Goal: Information Seeking & Learning: Learn about a topic

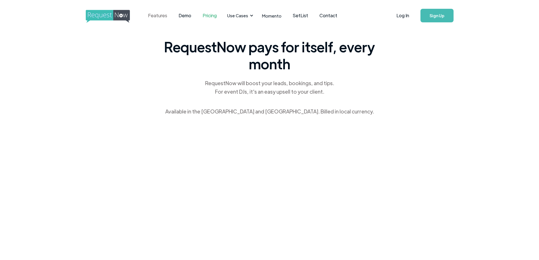
click at [154, 20] on link "Features" at bounding box center [157, 16] width 31 height 18
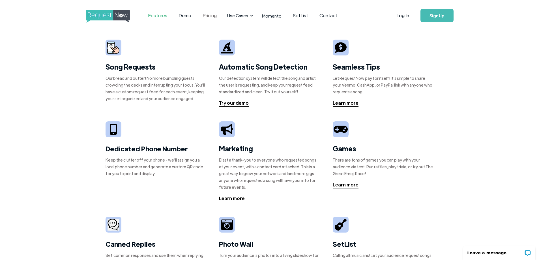
click at [203, 14] on link "Pricing" at bounding box center [209, 16] width 25 height 18
